Goal: Information Seeking & Learning: Find contact information

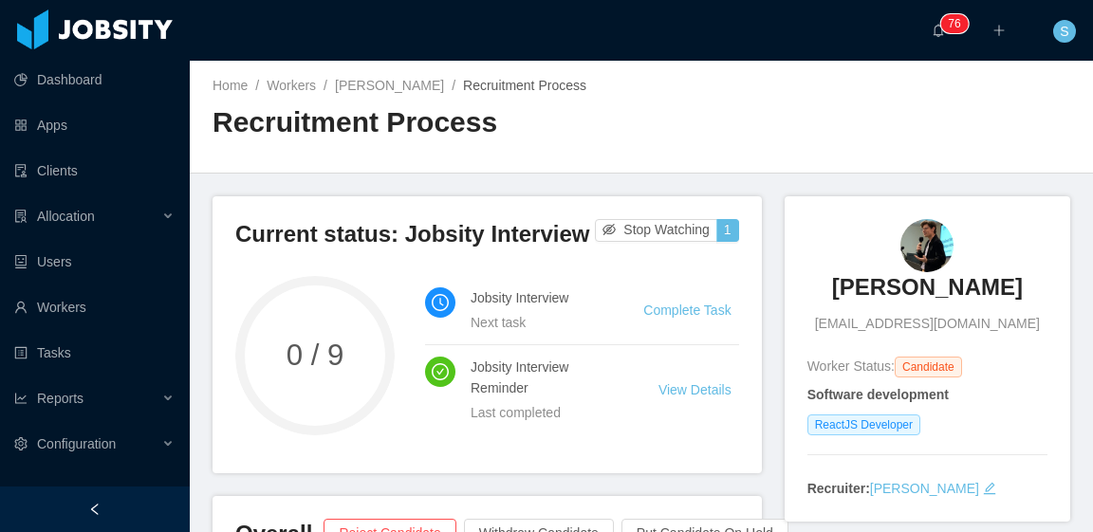
click at [772, 109] on div "Home / Workers / Eduardo Martínez / Recruitment Process / Recruitment Process" at bounding box center [641, 117] width 903 height 113
click at [383, 86] on link "Eduardo Martínez" at bounding box center [389, 85] width 109 height 15
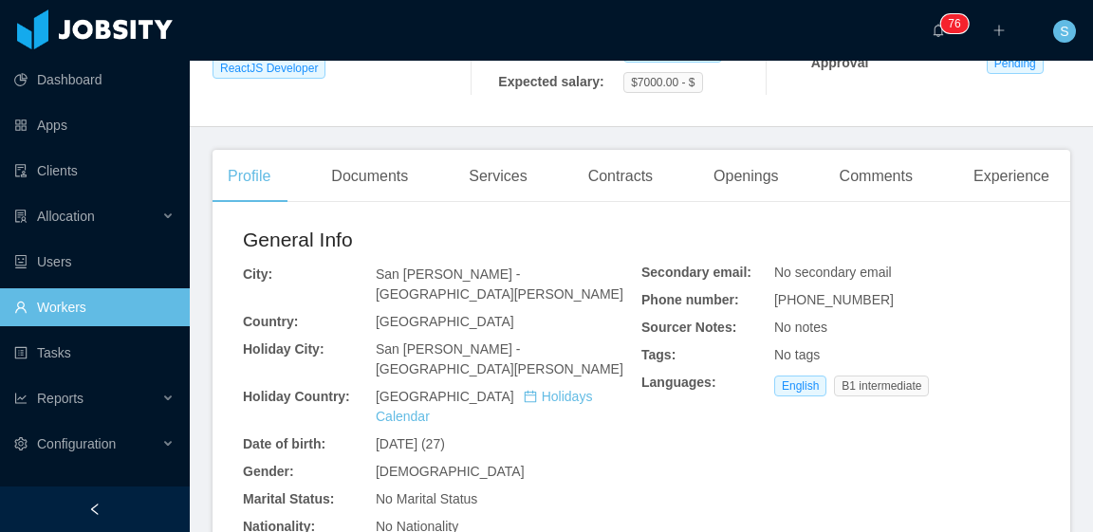
scroll to position [664, 0]
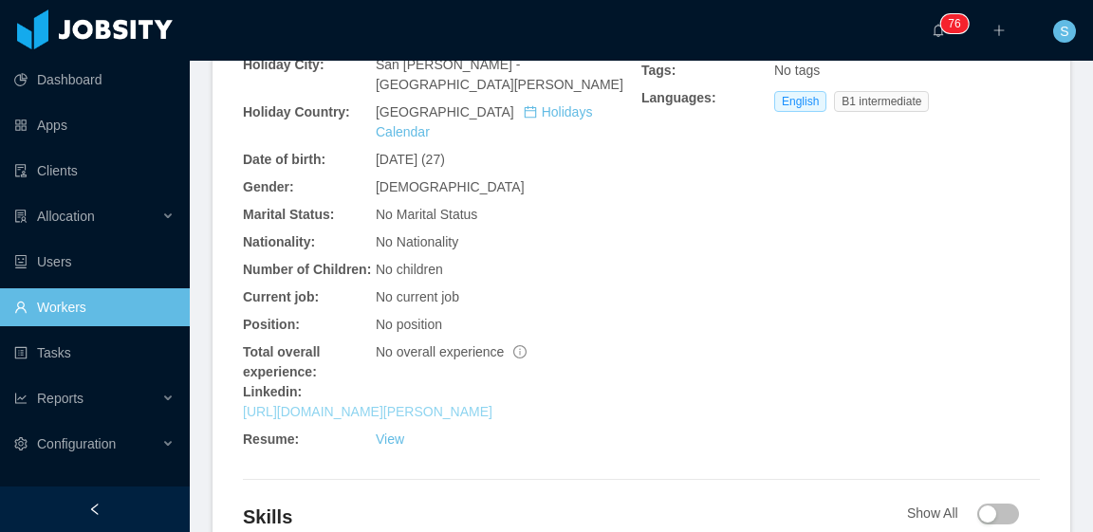
click at [403, 404] on link "https://www.linkedin.com/in/eduardo-mart%C3%ADnez-7b7972aa" at bounding box center [367, 411] width 249 height 15
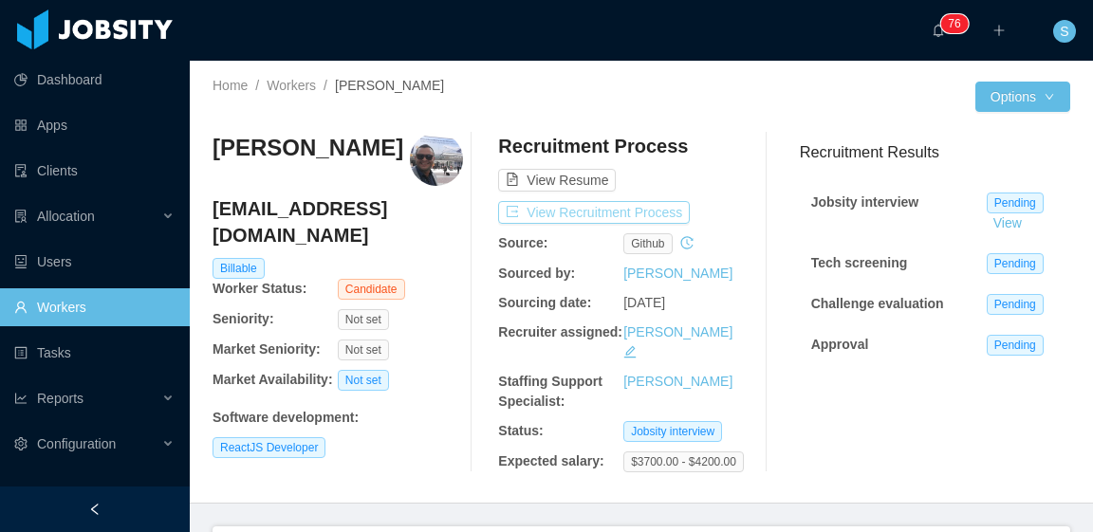
click at [515, 213] on button "View Recruitment Process" at bounding box center [594, 212] width 192 height 23
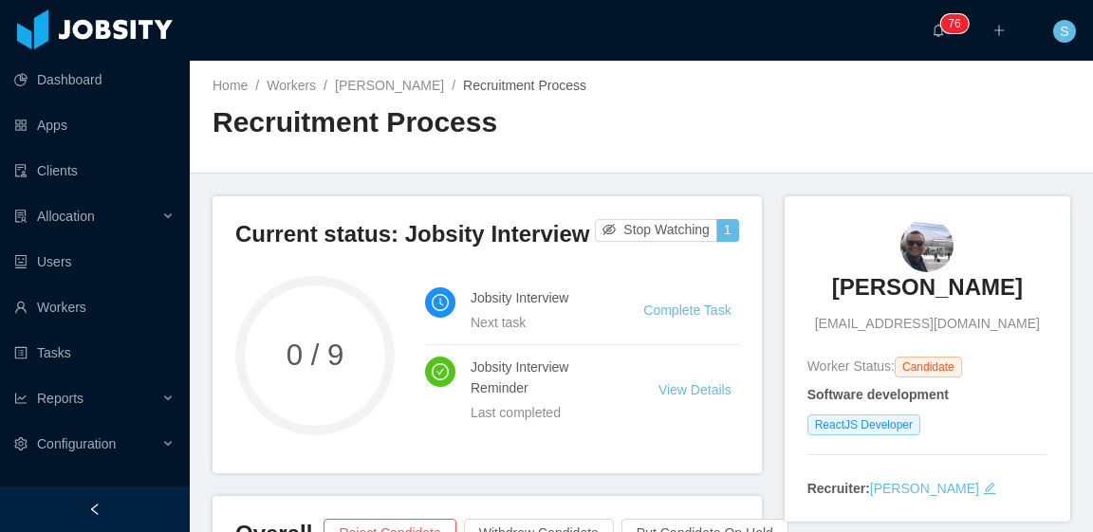
click at [372, 95] on div "Home / Workers / [PERSON_NAME] / Recruitment Process /" at bounding box center [426, 86] width 429 height 20
click at [375, 84] on link "[PERSON_NAME]" at bounding box center [389, 85] width 109 height 15
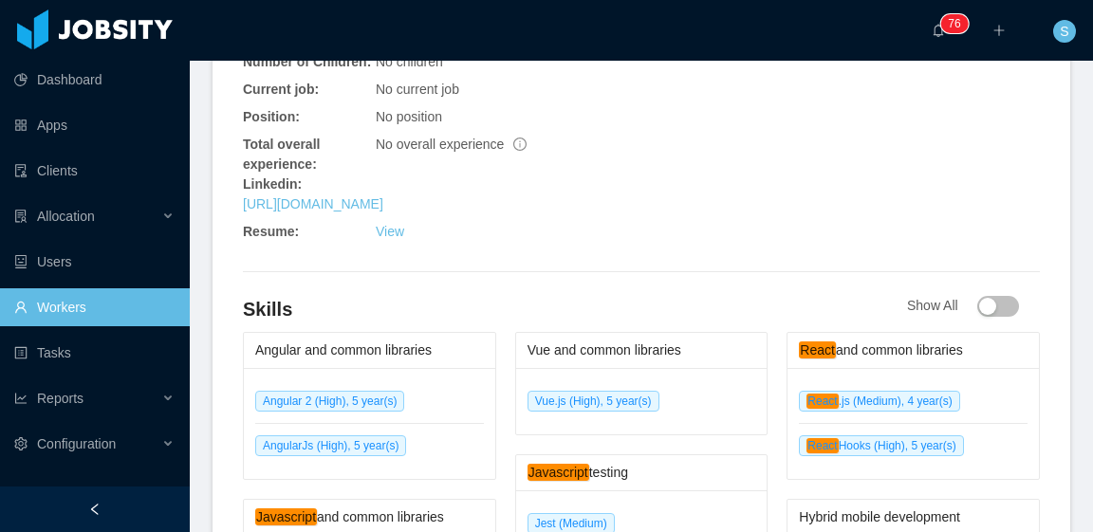
scroll to position [759, 0]
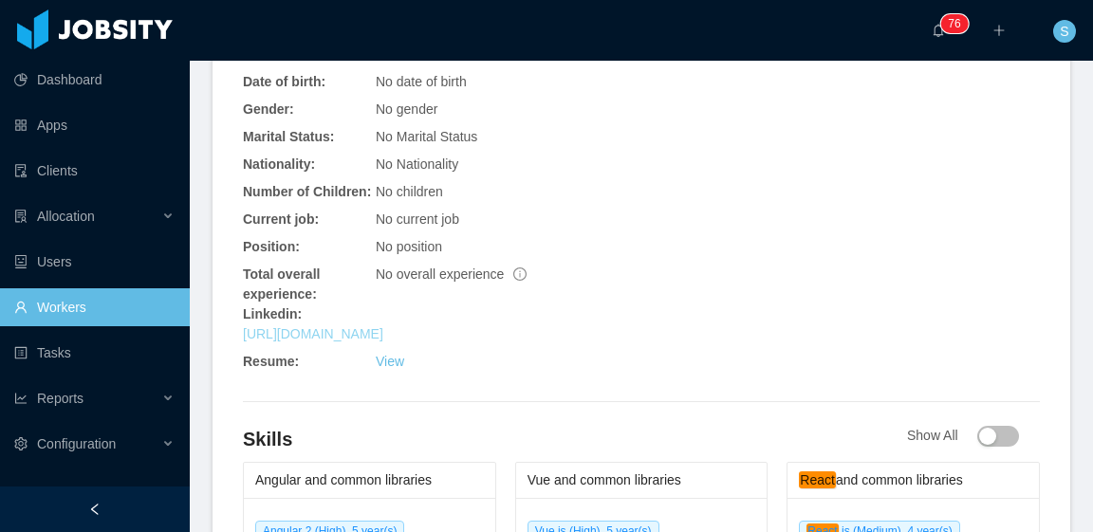
click at [383, 326] on link "[URL][DOMAIN_NAME]" at bounding box center [313, 333] width 140 height 15
